Goal: Participate in discussion: Engage in conversation with other users on a specific topic

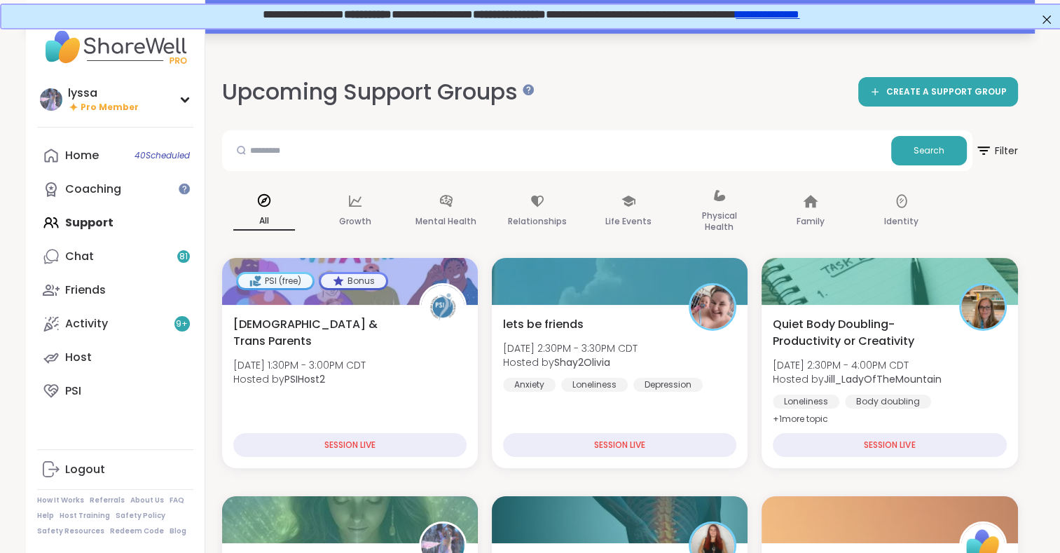
click at [1032, 32] on div "Your session “ 🫂Decompress the Stress🕊️ ” has started. Click here to enter!" at bounding box center [530, 17] width 1009 height 34
